Goal: Task Accomplishment & Management: Manage account settings

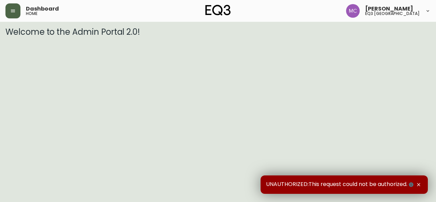
click at [14, 16] on button "button" at bounding box center [12, 10] width 15 height 15
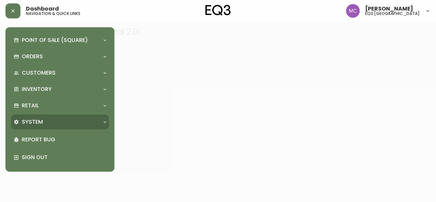
click at [31, 121] on p "System" at bounding box center [32, 121] width 21 height 7
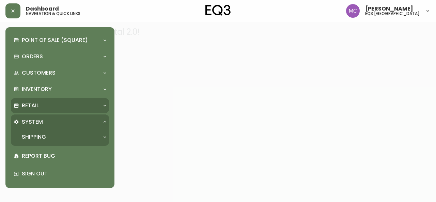
click at [32, 105] on p "Retail" at bounding box center [30, 105] width 17 height 7
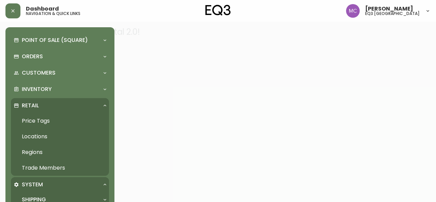
click at [43, 164] on link "Trade Members" at bounding box center [60, 168] width 98 height 16
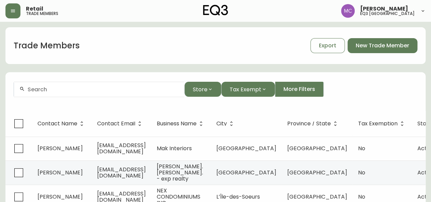
click at [29, 105] on form "Store Tax Exempt More Filters" at bounding box center [215, 92] width 420 height 37
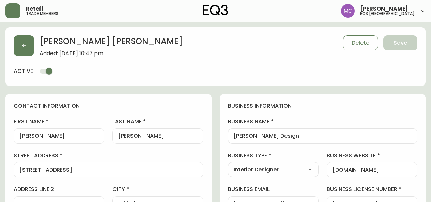
select select "BC"
select select "CA"
select select "CA_EN"
select select "Social Media"
select select "Interior Designer"
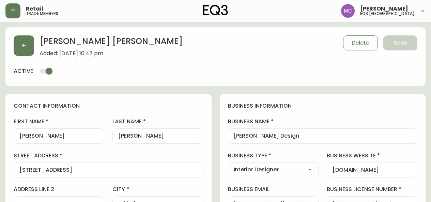
select select "cjw10z96p001r6gs00juufhhe"
select select "false"
